Goal: Information Seeking & Learning: Compare options

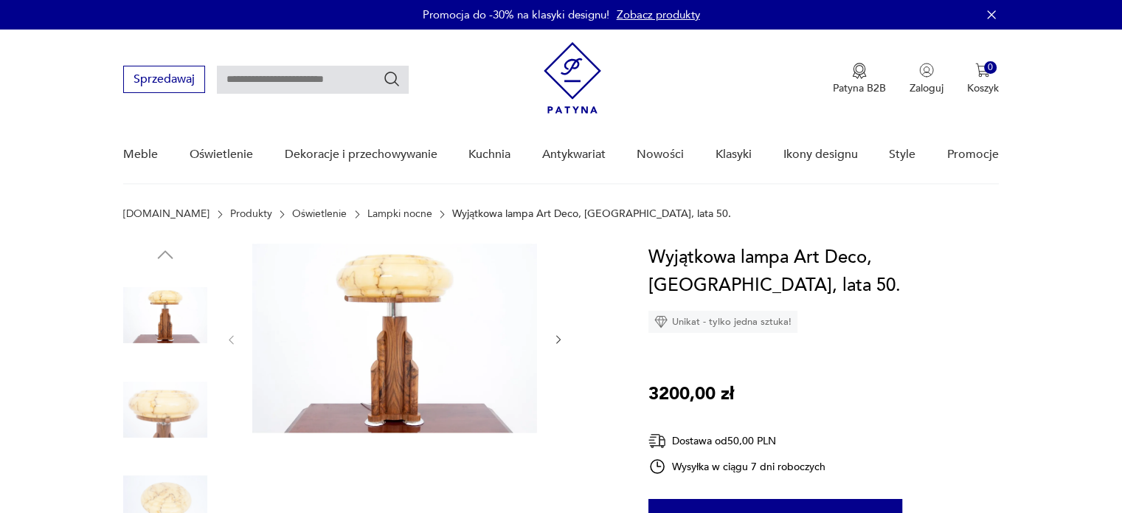
click at [292, 212] on link "Oświetlenie" at bounding box center [319, 214] width 55 height 12
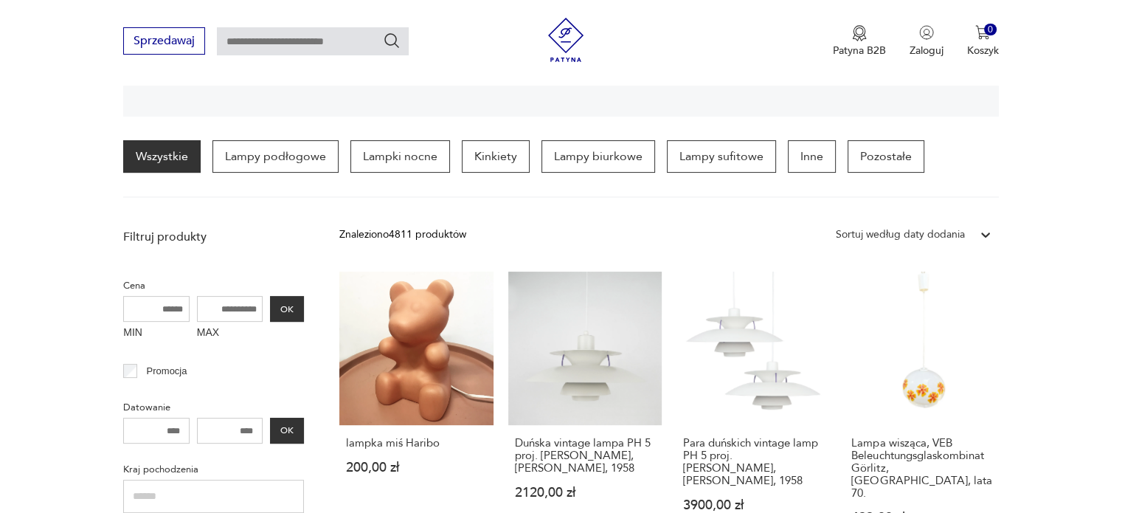
scroll to position [348, 0]
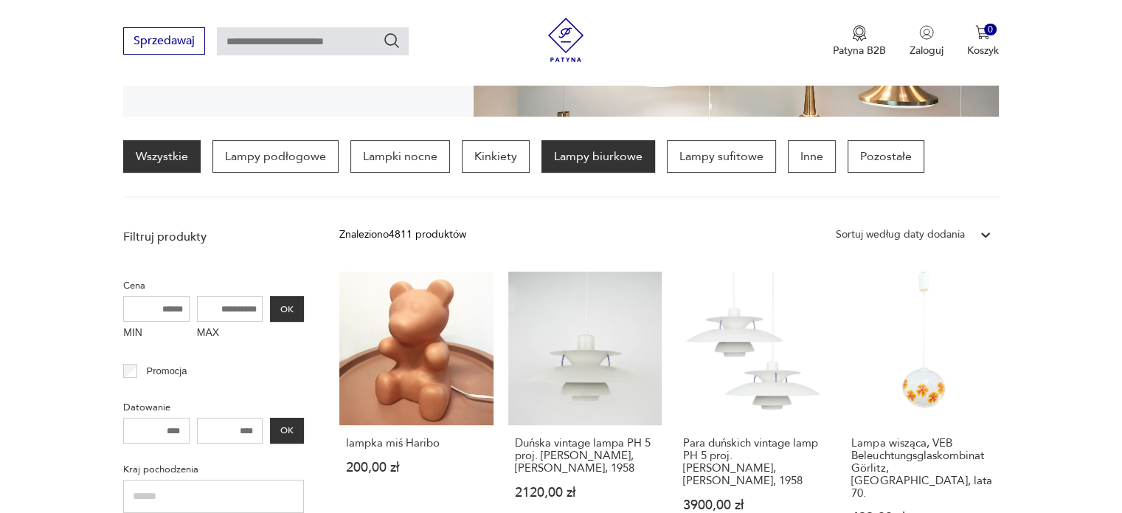
click at [576, 147] on p "Lampy biurkowe" at bounding box center [599, 156] width 114 height 32
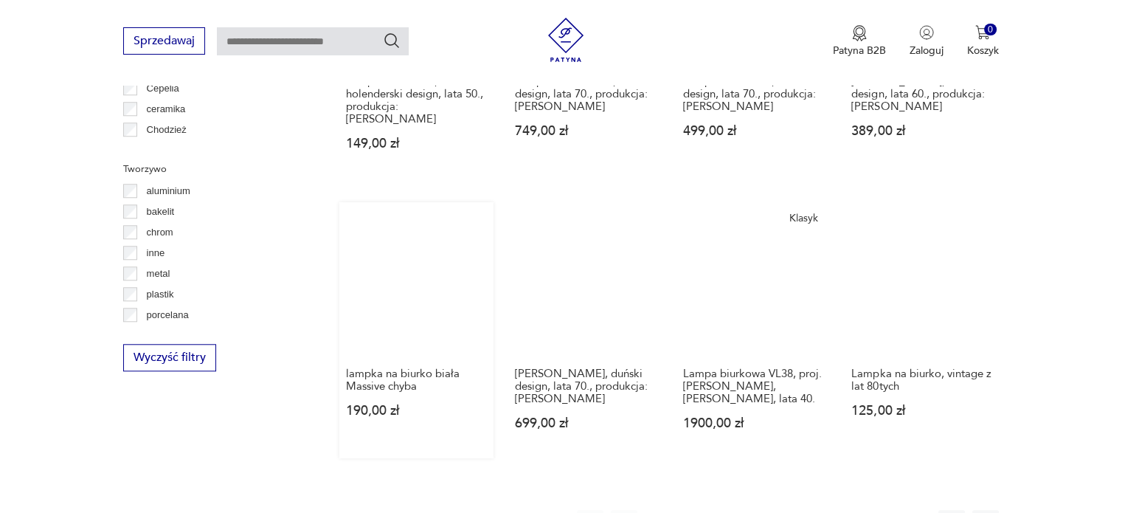
scroll to position [1311, 0]
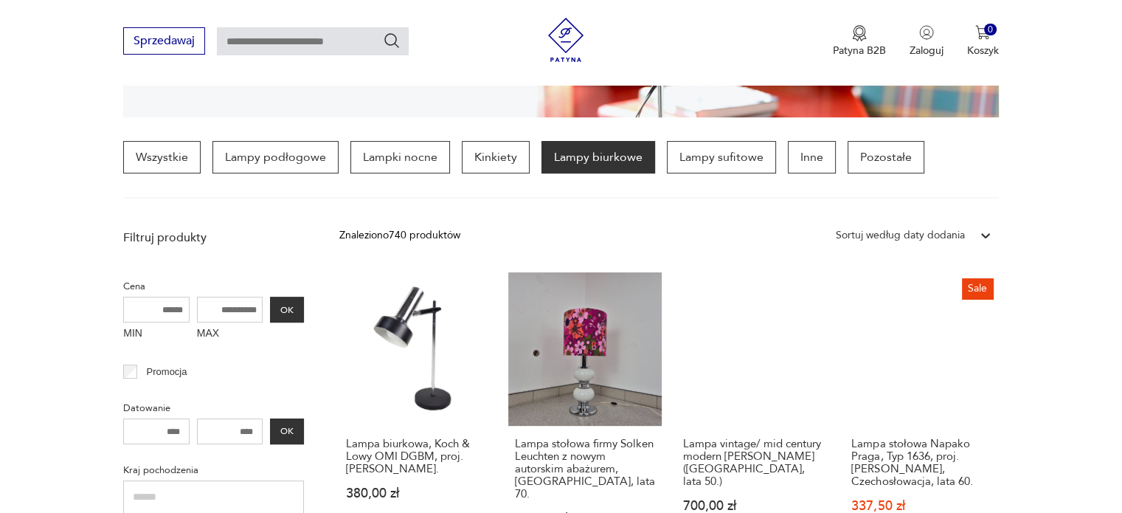
scroll to position [215, 0]
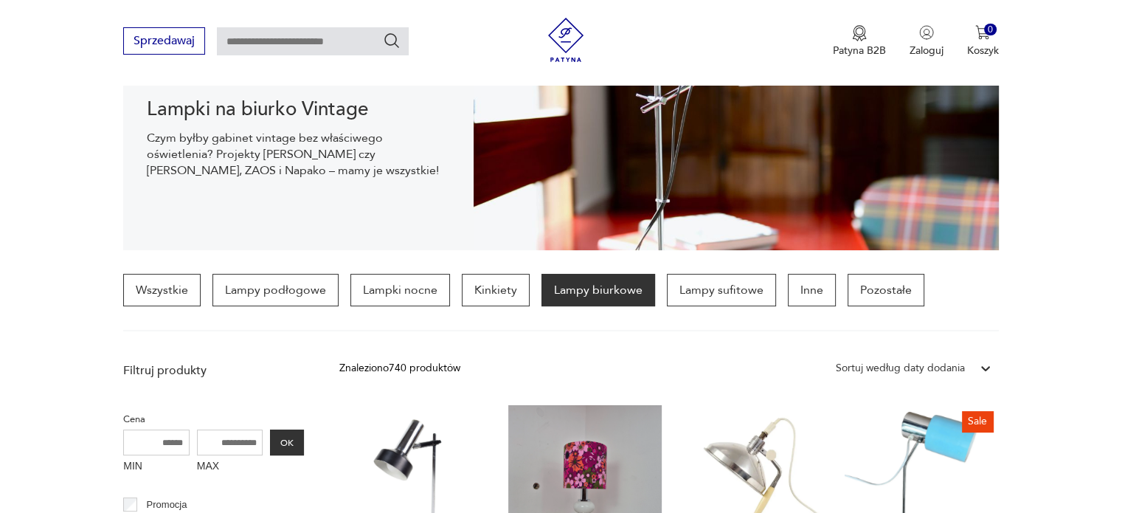
click at [289, 32] on input "text" at bounding box center [313, 41] width 192 height 28
type input "**********"
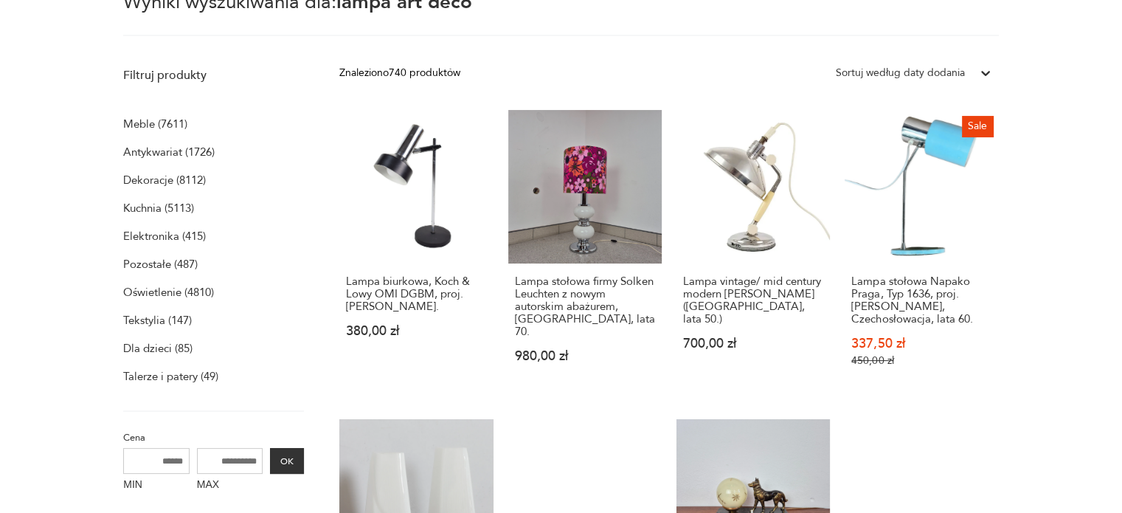
scroll to position [0, 0]
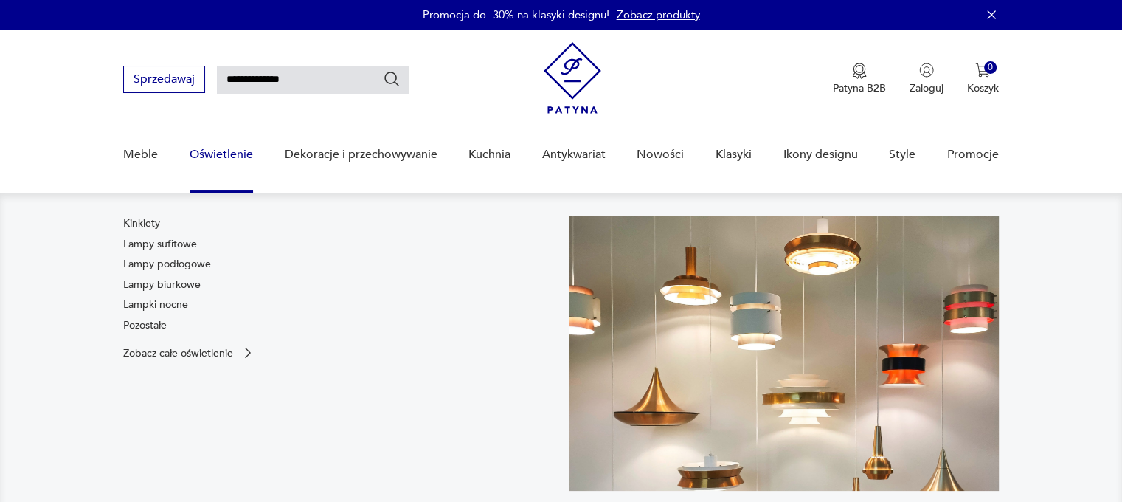
click at [218, 163] on link "Oświetlenie" at bounding box center [221, 154] width 63 height 57
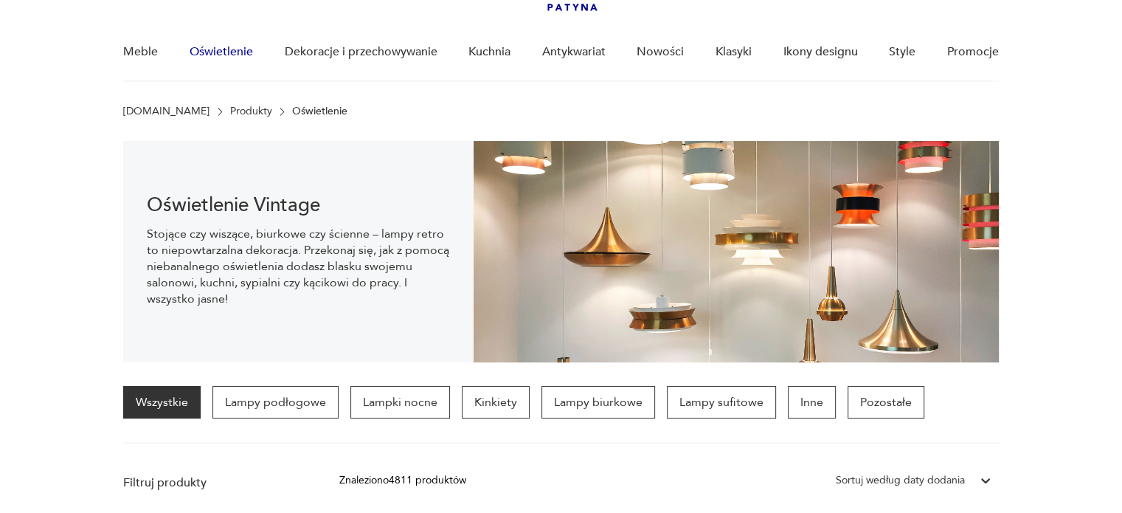
scroll to position [300, 0]
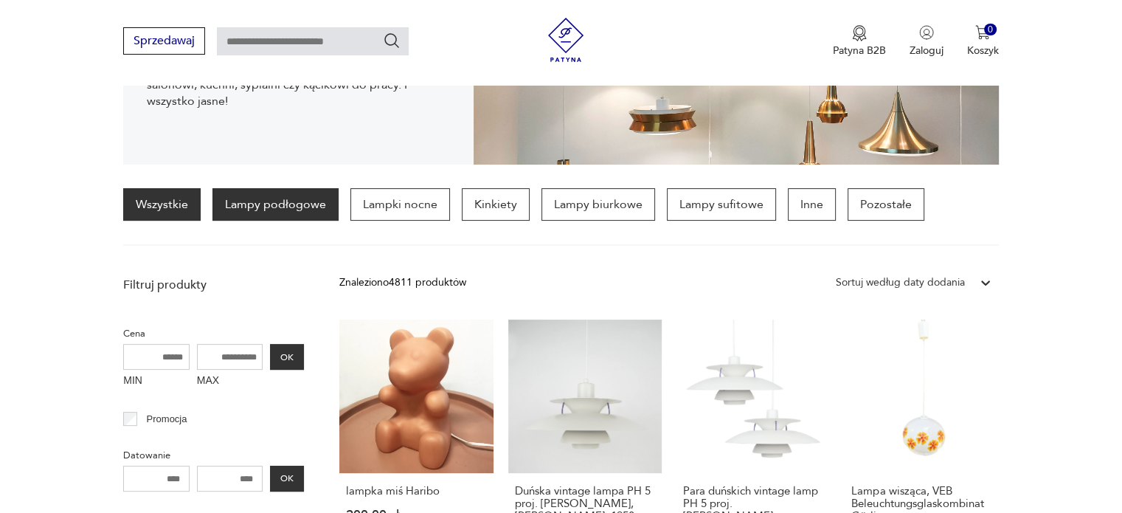
click at [277, 197] on p "Lampy podłogowe" at bounding box center [276, 204] width 126 height 32
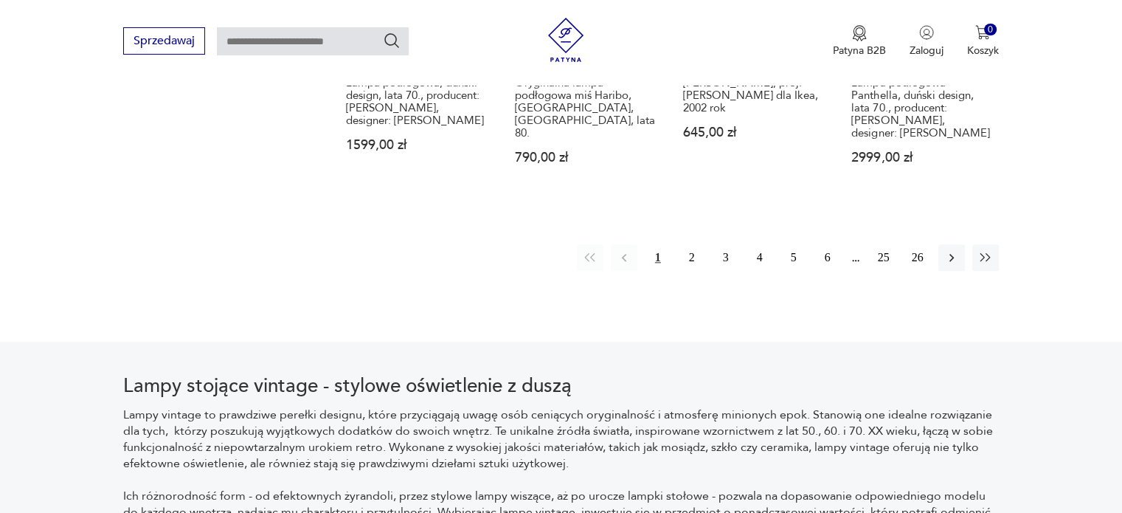
scroll to position [1599, 0]
click at [694, 253] on button "2" at bounding box center [692, 257] width 27 height 27
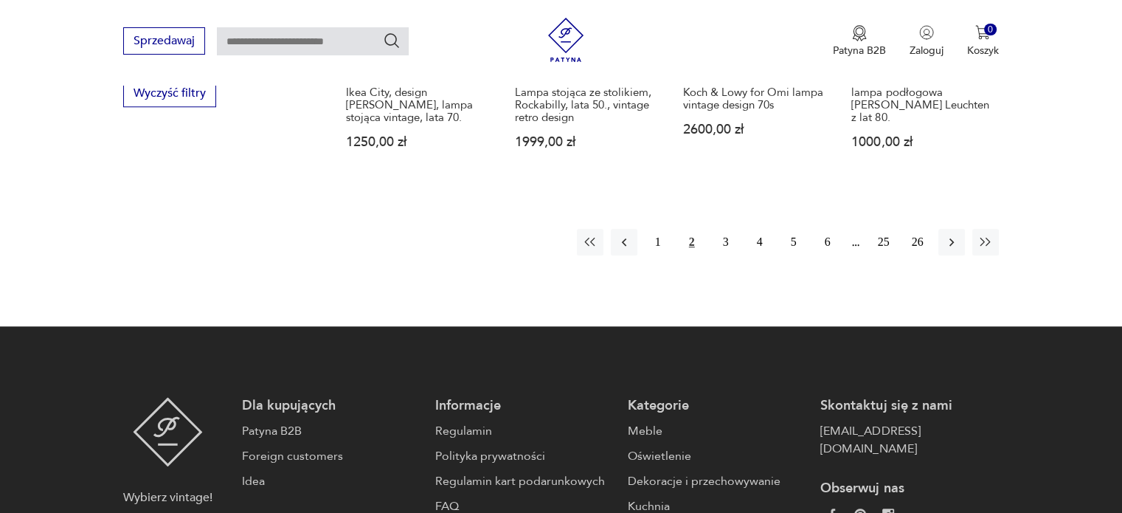
scroll to position [1576, 0]
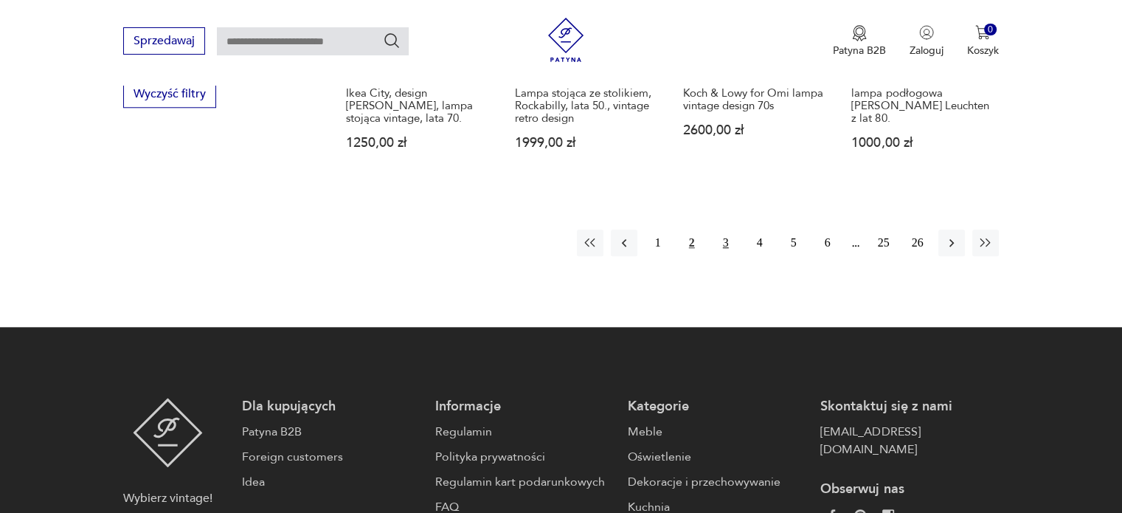
click at [718, 230] on button "3" at bounding box center [726, 243] width 27 height 27
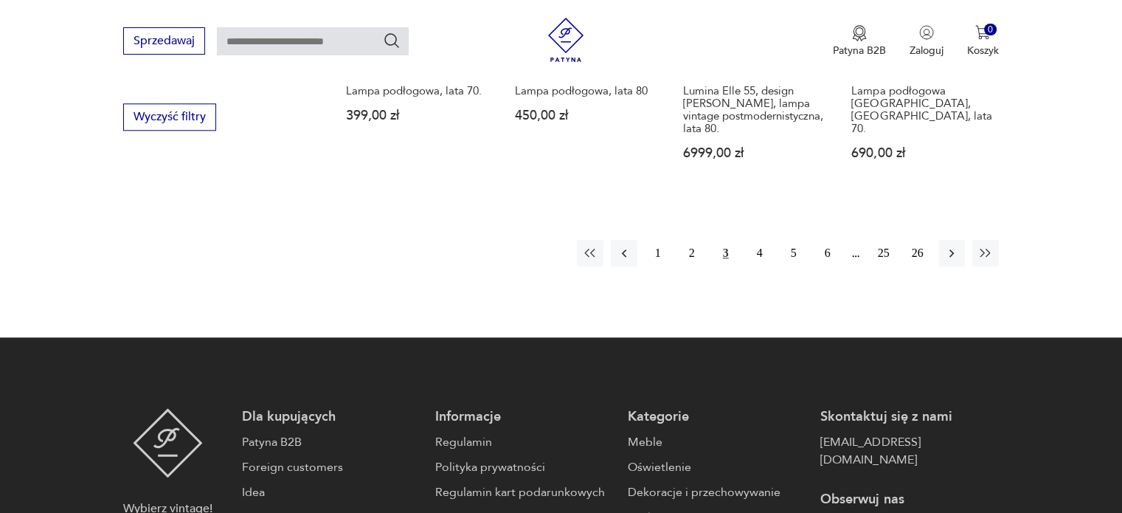
scroll to position [1552, 0]
click at [769, 261] on button "4" at bounding box center [760, 254] width 27 height 27
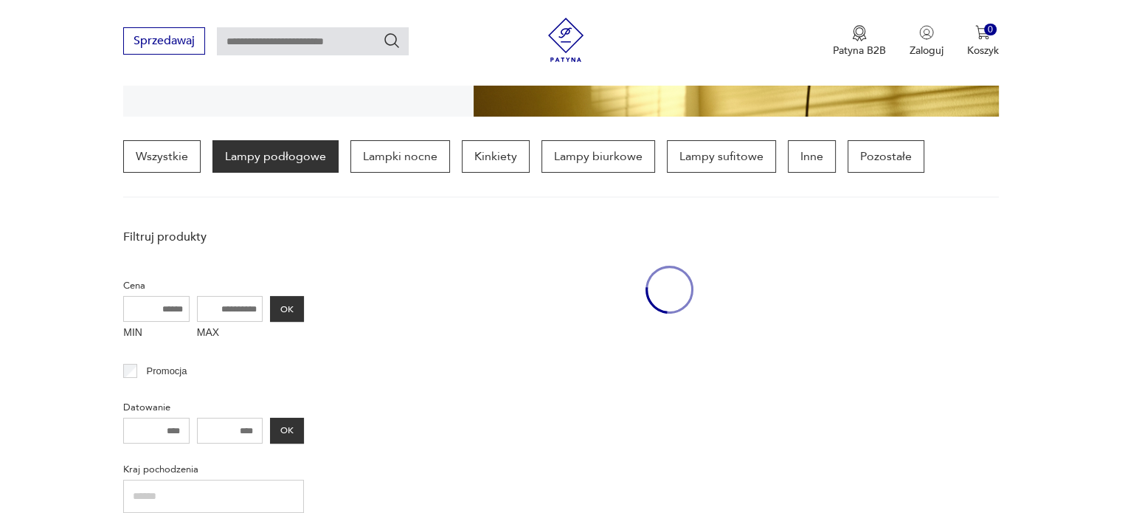
scroll to position [347, 0]
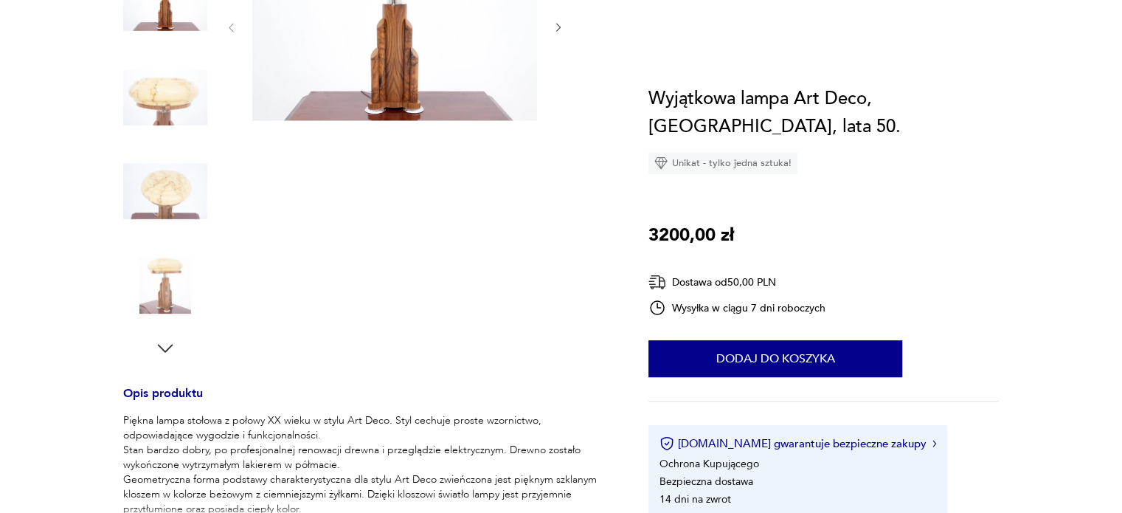
scroll to position [313, 0]
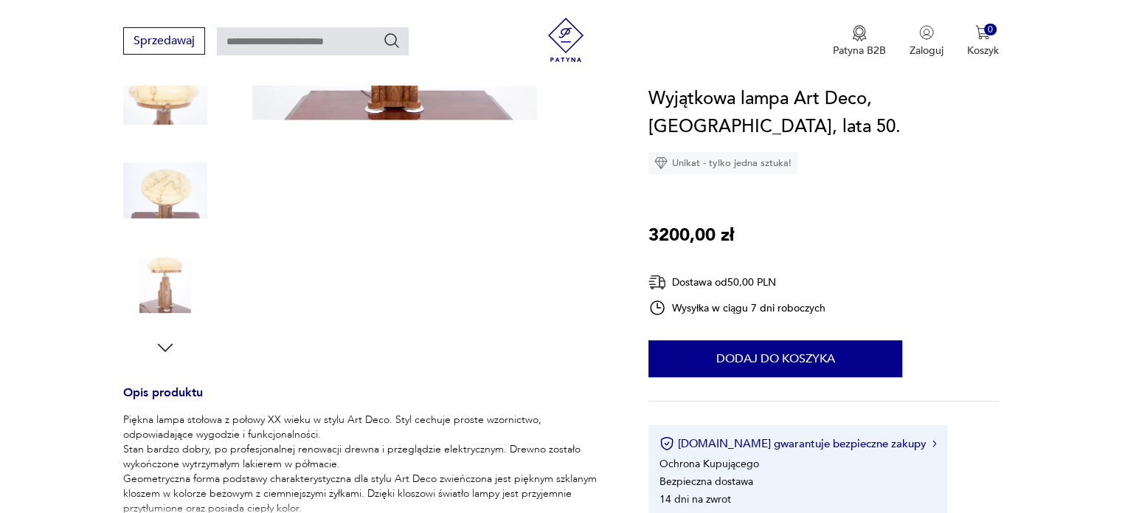
click at [183, 271] on img at bounding box center [165, 285] width 84 height 84
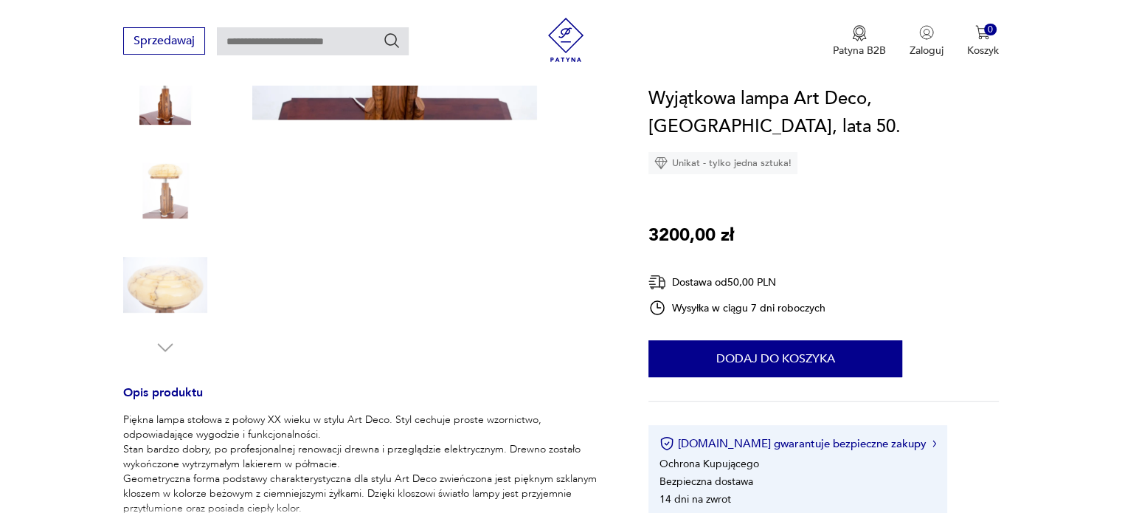
scroll to position [90, 0]
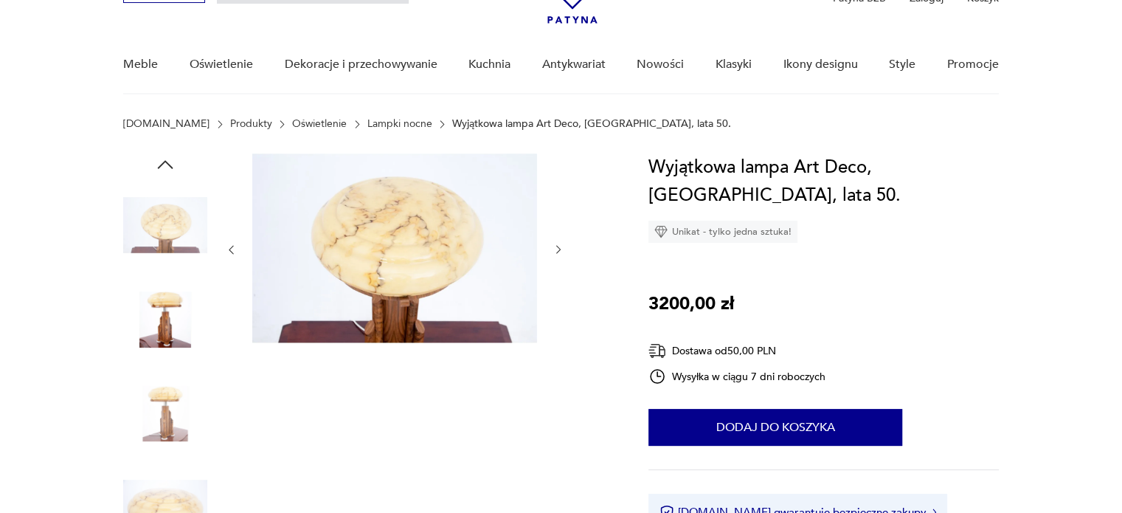
click at [352, 255] on img at bounding box center [394, 248] width 285 height 190
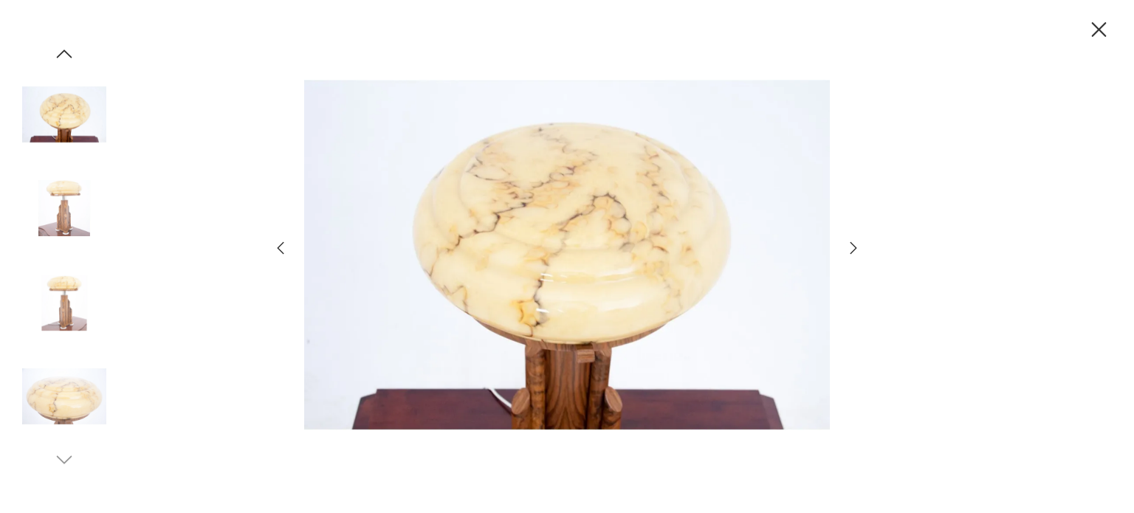
click at [69, 303] on img at bounding box center [64, 303] width 84 height 84
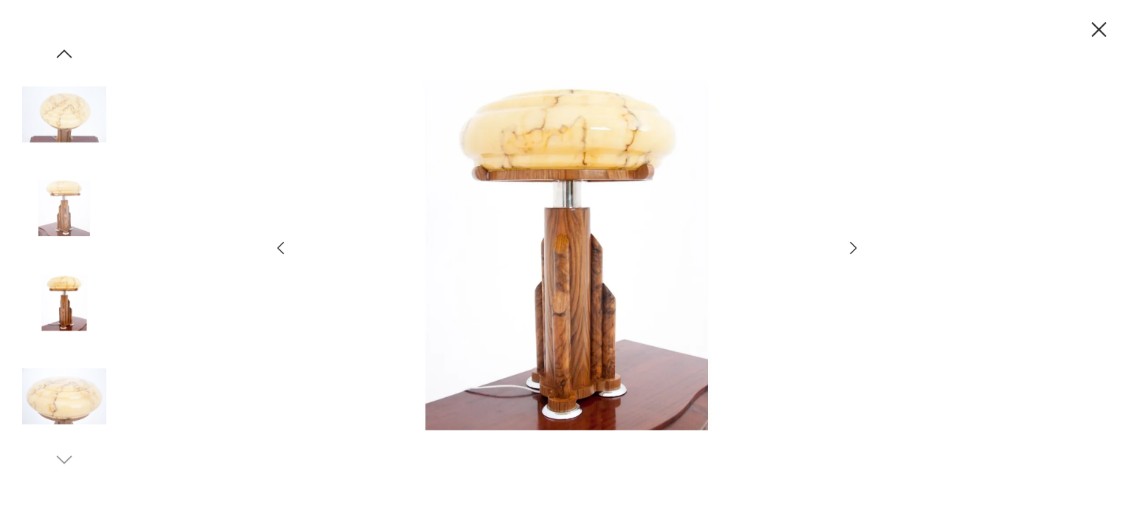
click at [76, 211] on img at bounding box center [64, 208] width 84 height 84
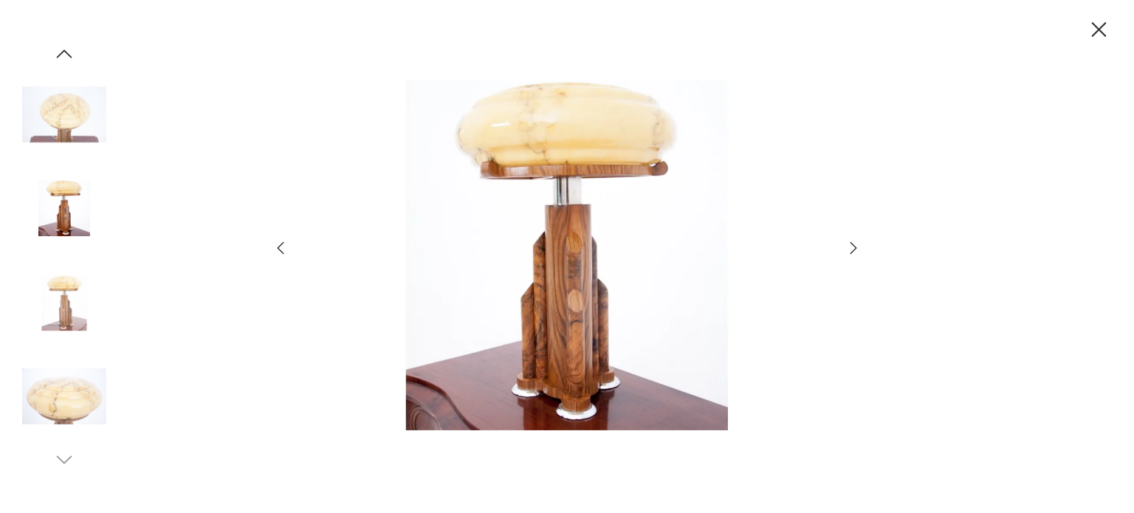
click at [853, 244] on icon "button" at bounding box center [853, 247] width 7 height 12
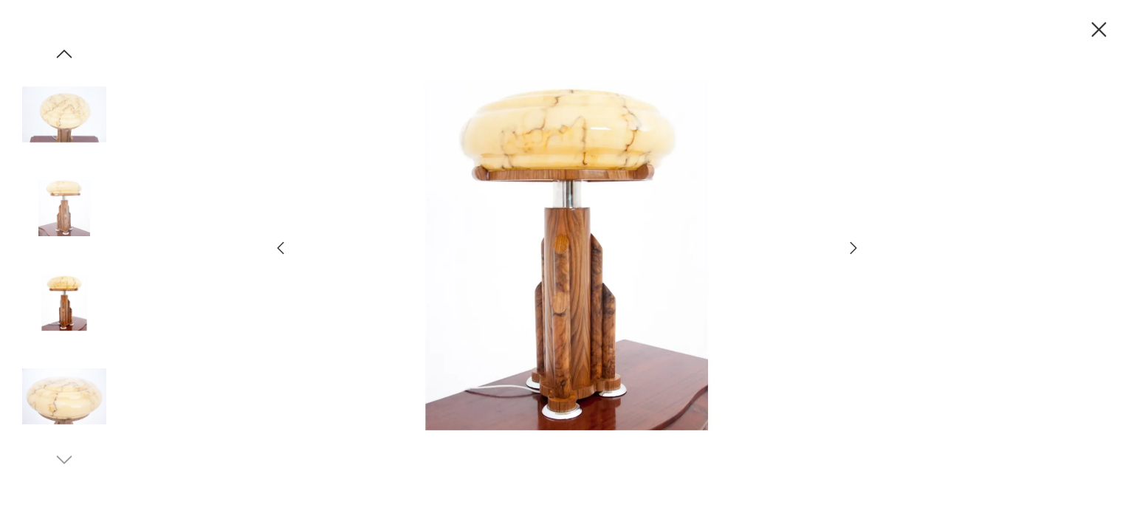
click at [853, 244] on icon "button" at bounding box center [853, 247] width 7 height 12
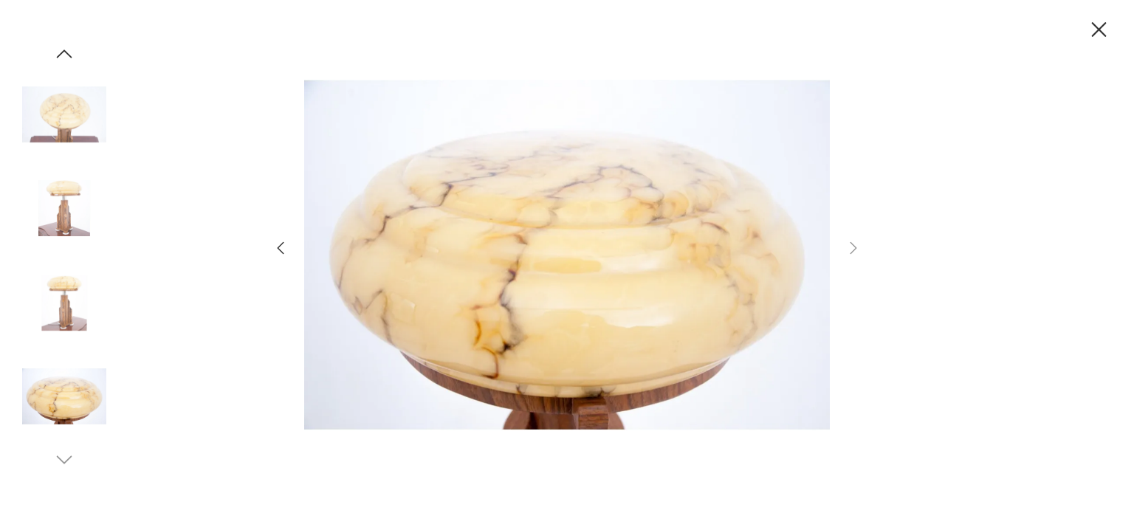
click at [68, 203] on img at bounding box center [64, 208] width 84 height 84
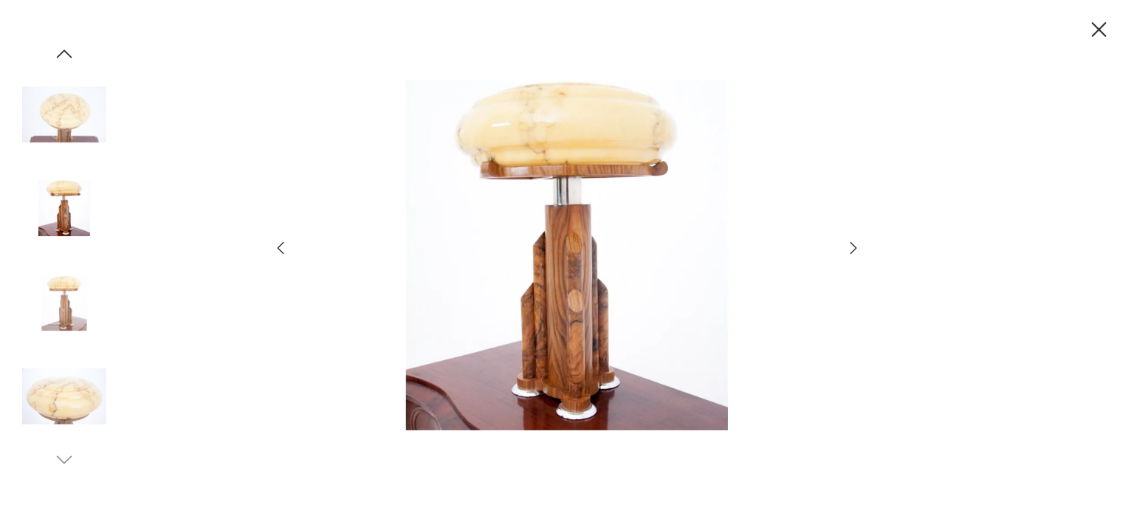
click at [390, 347] on img at bounding box center [566, 255] width 525 height 410
click at [1101, 38] on icon "button" at bounding box center [1099, 30] width 26 height 26
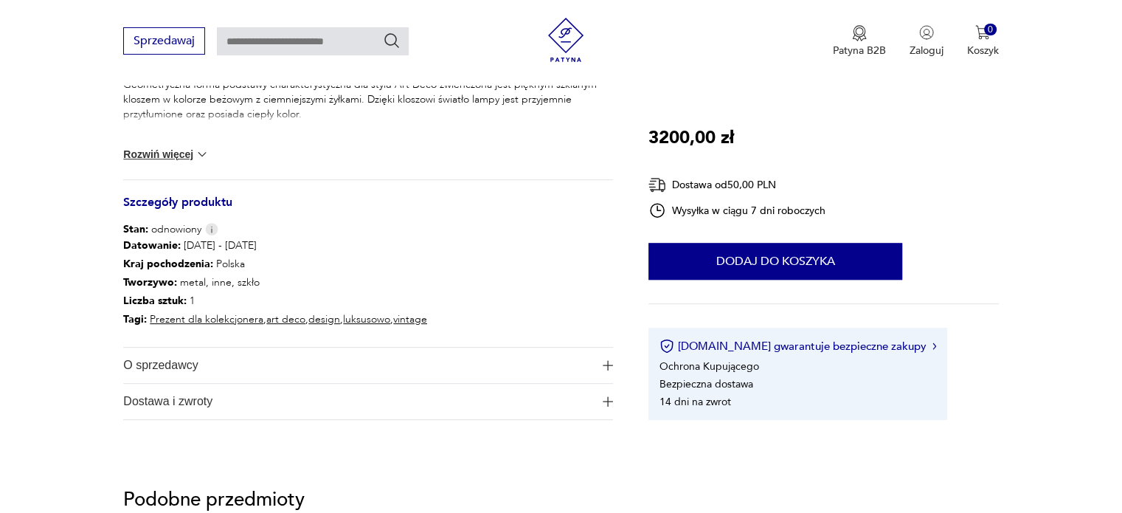
scroll to position [705, 0]
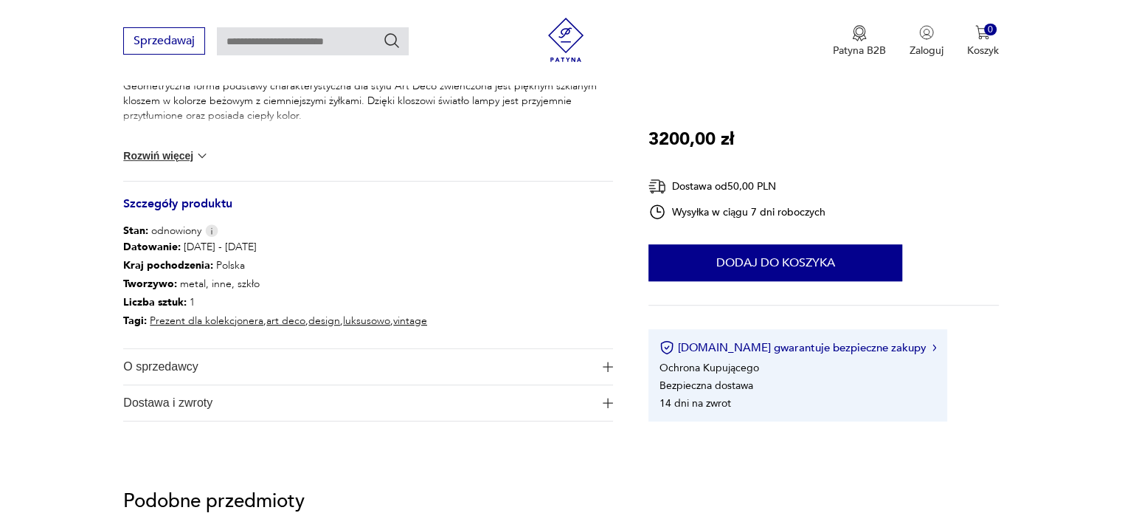
click at [507, 362] on span "O sprzedawcy" at bounding box center [357, 366] width 469 height 35
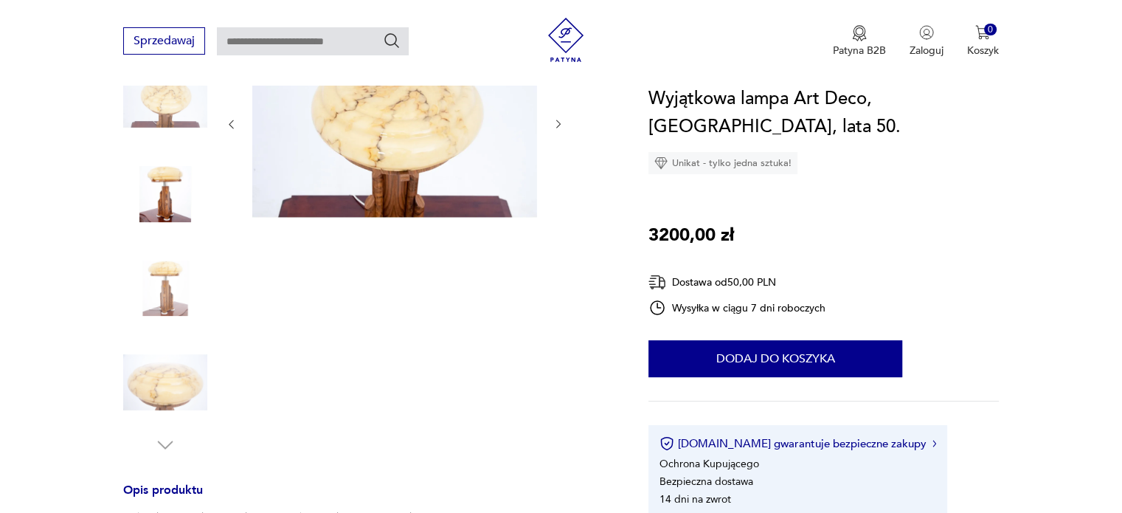
scroll to position [210, 0]
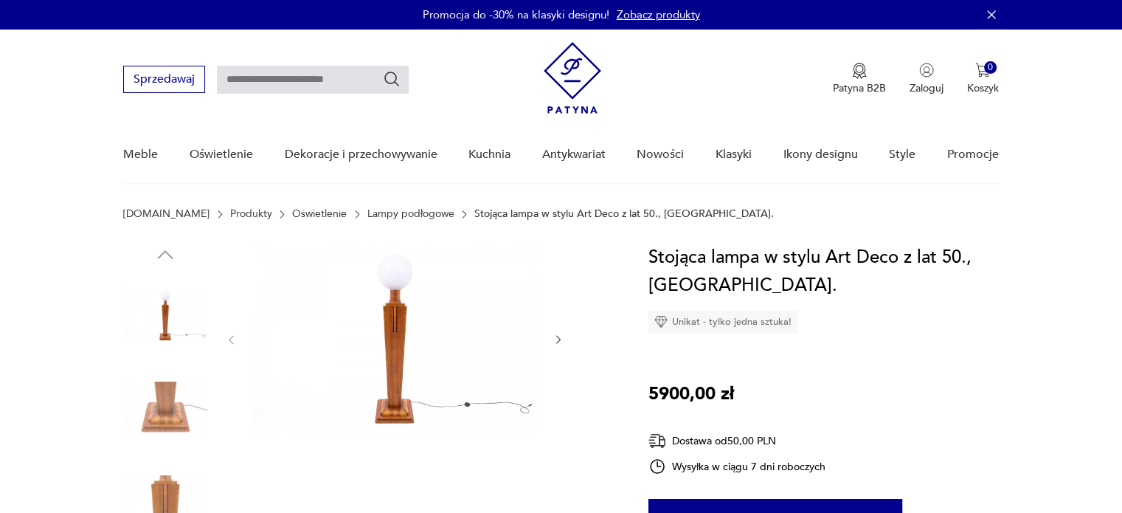
click at [139, 414] on img at bounding box center [165, 410] width 84 height 84
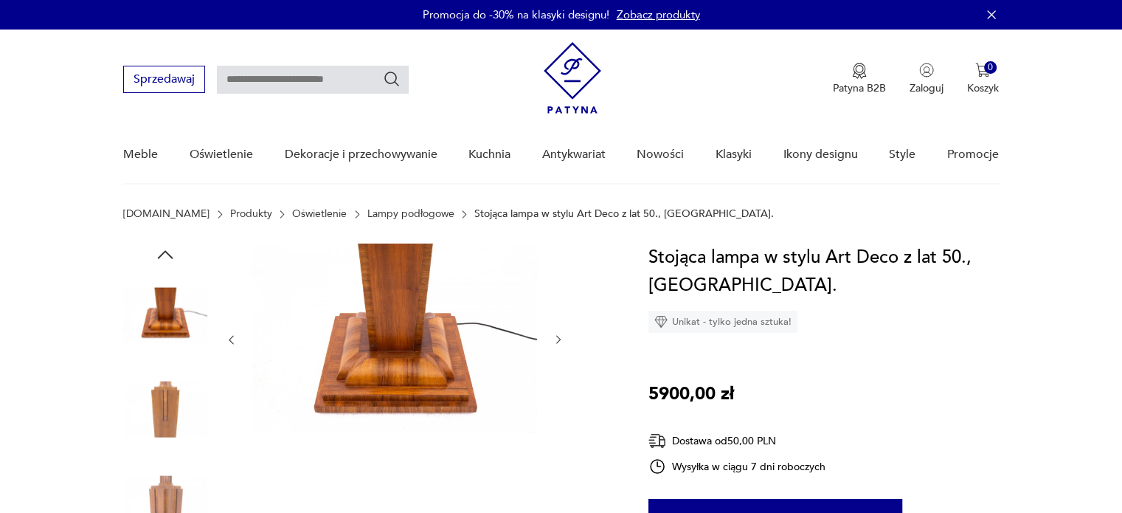
click at [174, 466] on img at bounding box center [165, 503] width 84 height 84
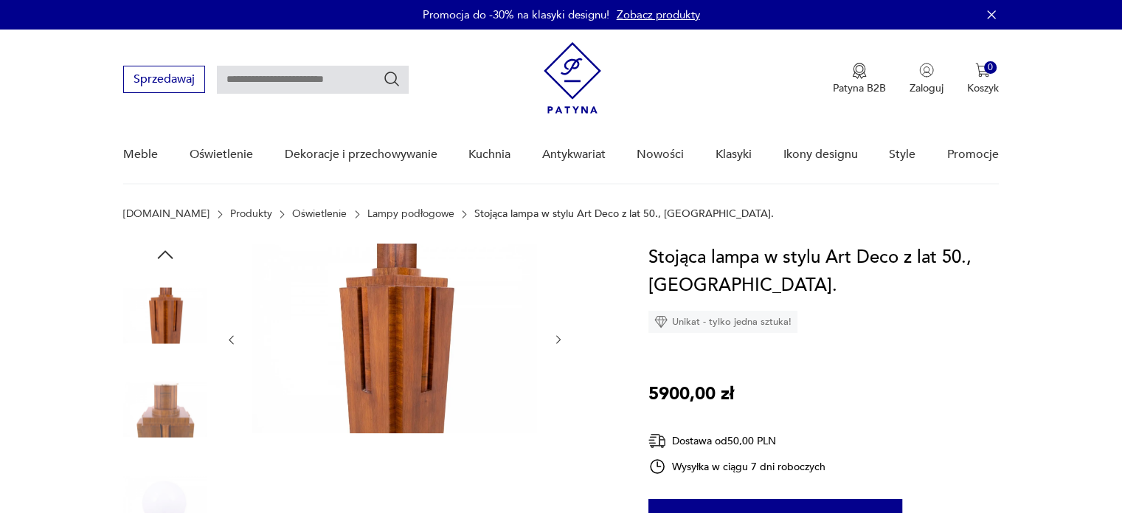
click at [171, 308] on img at bounding box center [165, 315] width 84 height 84
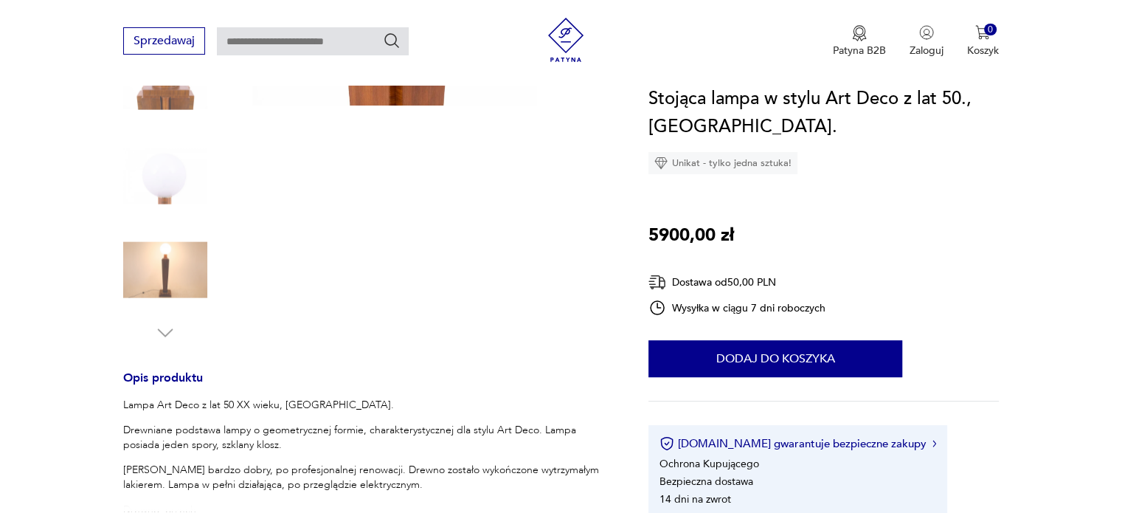
scroll to position [326, 0]
click at [184, 291] on img at bounding box center [165, 272] width 84 height 84
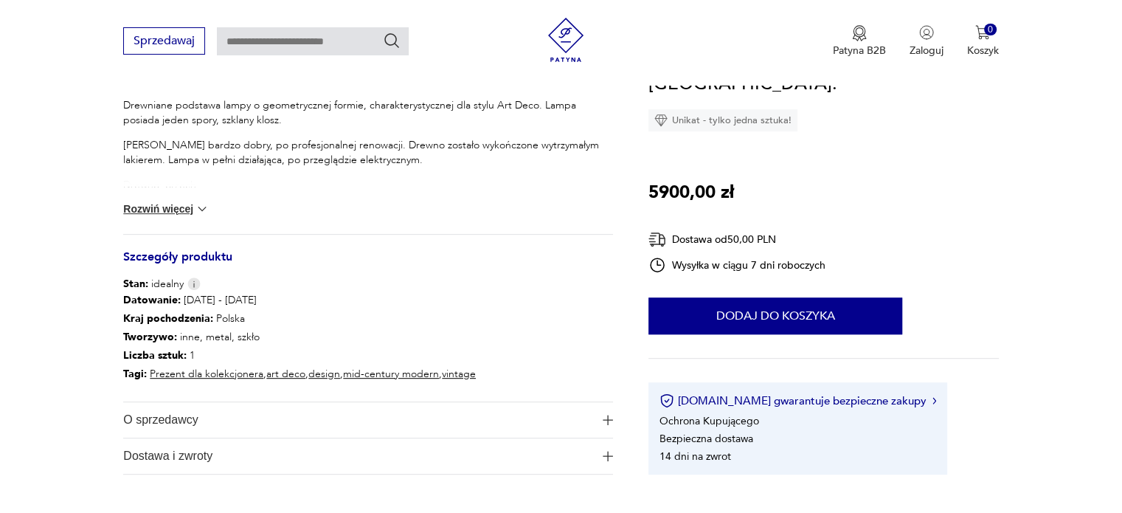
scroll to position [657, 0]
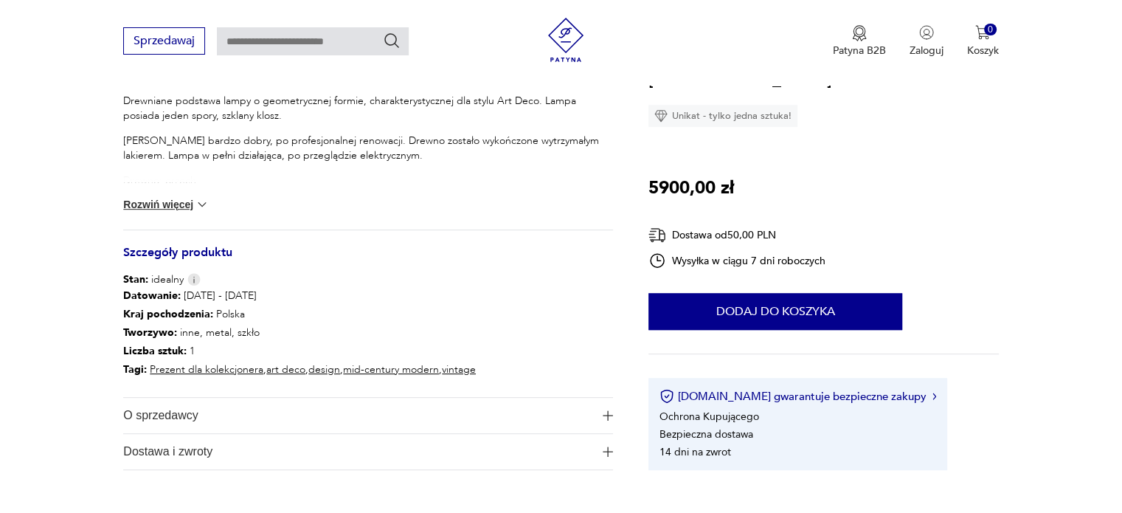
click at [177, 206] on button "Rozwiń więcej" at bounding box center [166, 204] width 86 height 15
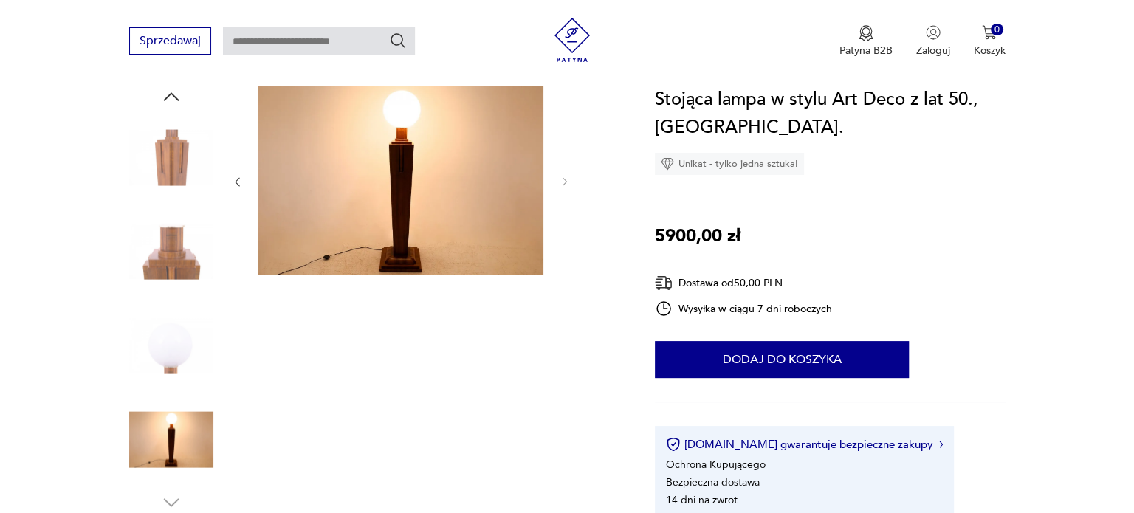
scroll to position [156, 0]
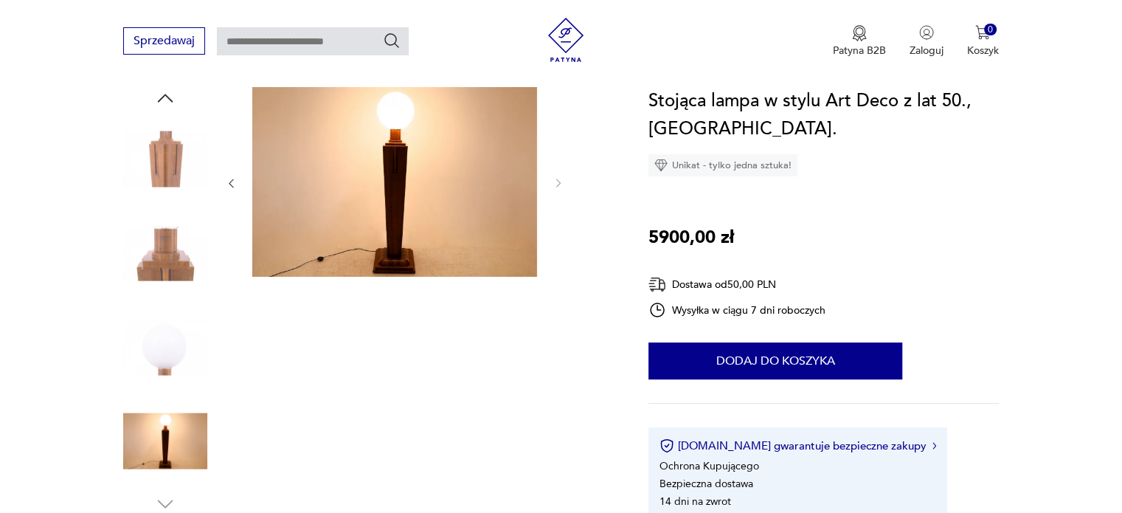
click at [399, 210] on img at bounding box center [394, 182] width 285 height 190
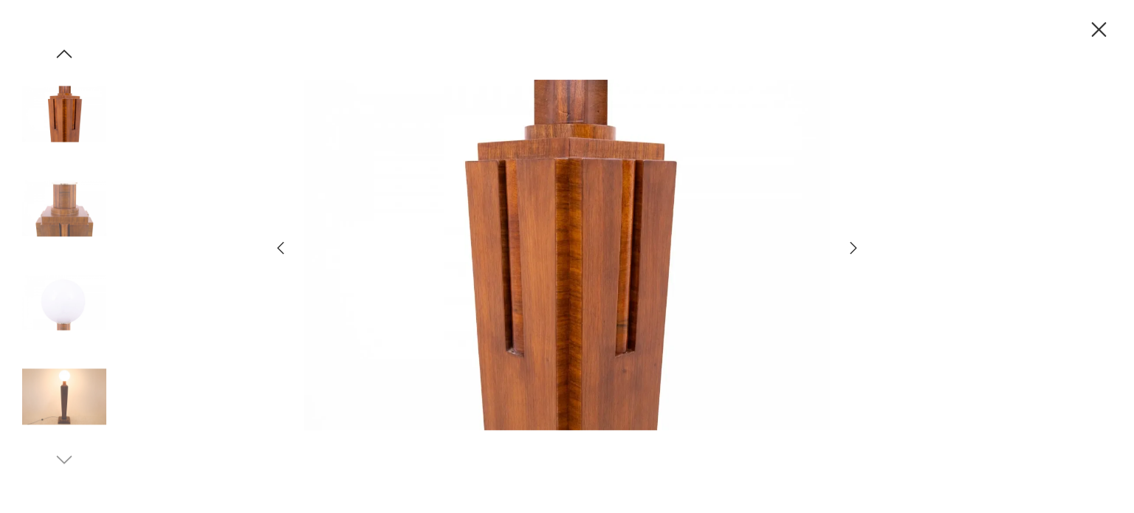
click at [275, 246] on icon "button" at bounding box center [281, 248] width 18 height 18
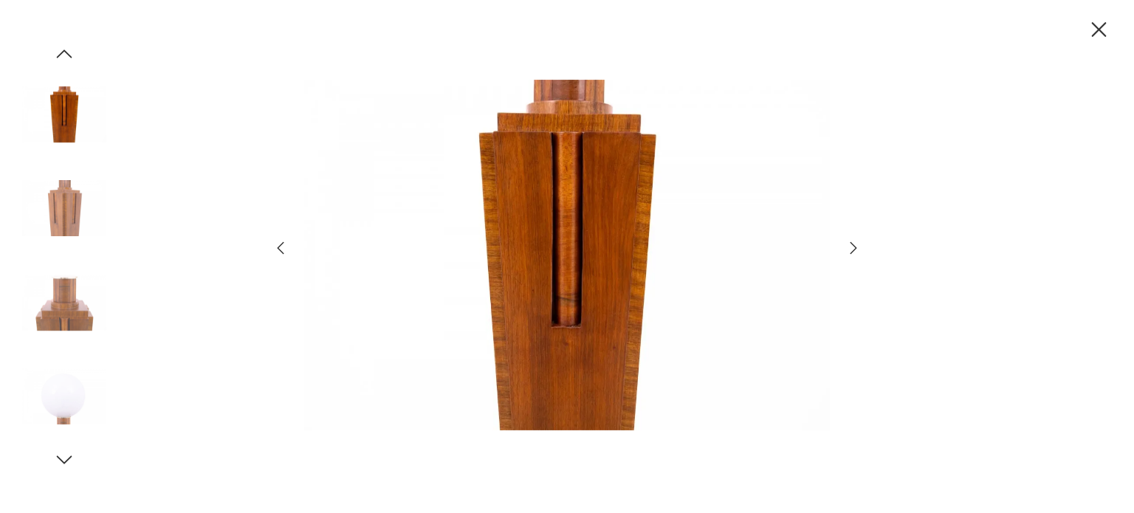
click at [275, 246] on icon "button" at bounding box center [281, 248] width 18 height 18
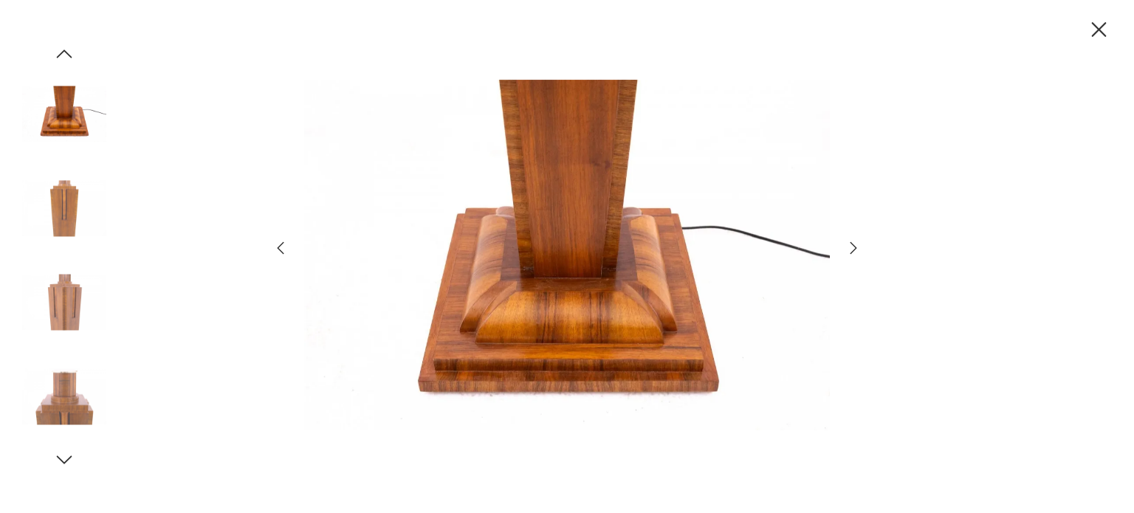
click at [275, 246] on icon "button" at bounding box center [281, 248] width 18 height 18
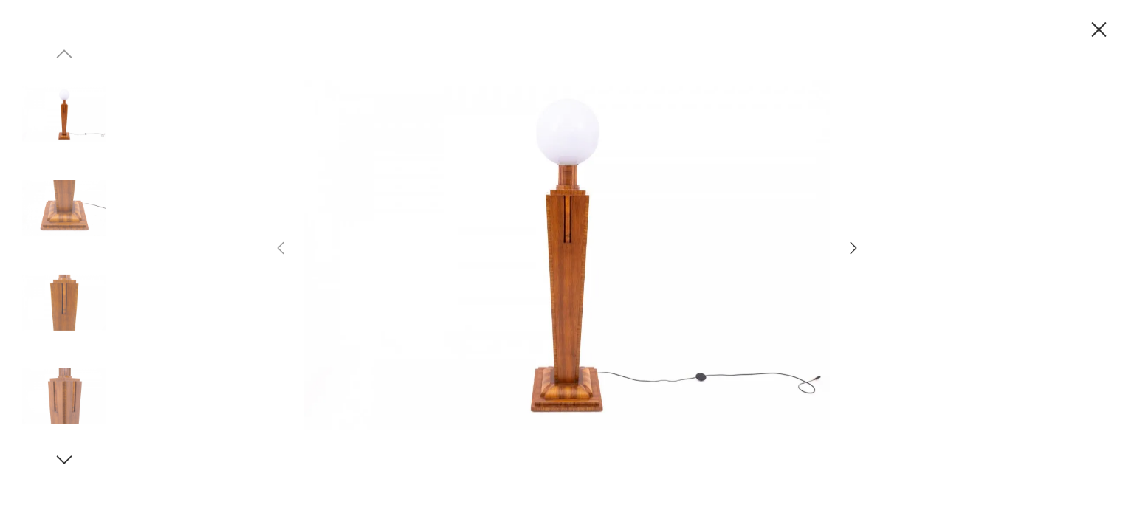
click at [513, 255] on img at bounding box center [566, 255] width 525 height 410
